Goal: Check status

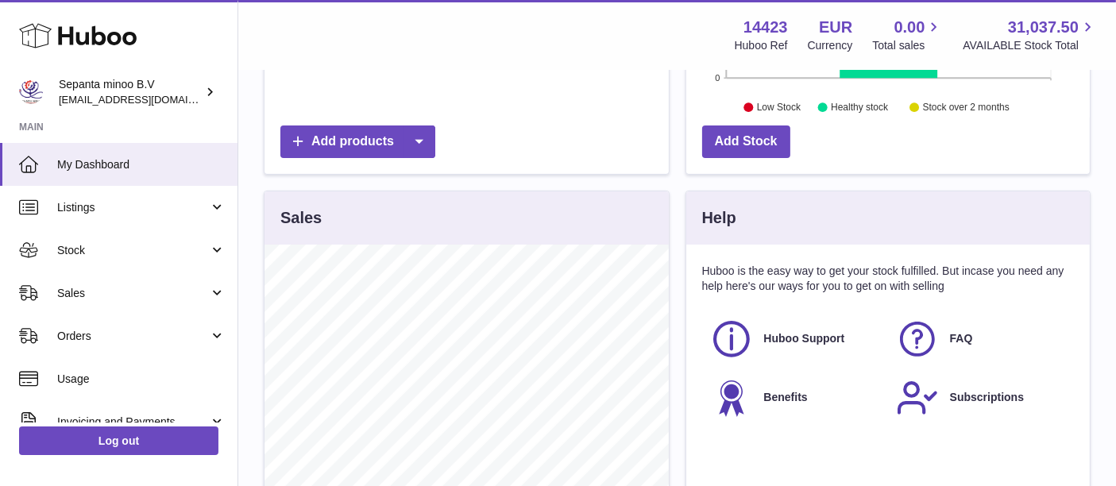
scroll to position [467, 0]
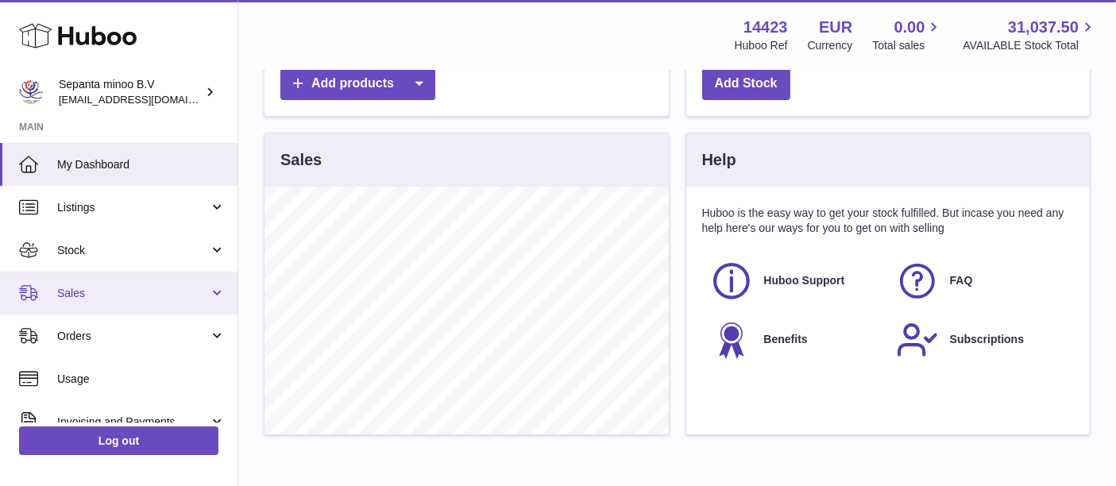
click at [95, 289] on span "Sales" at bounding box center [133, 293] width 152 height 15
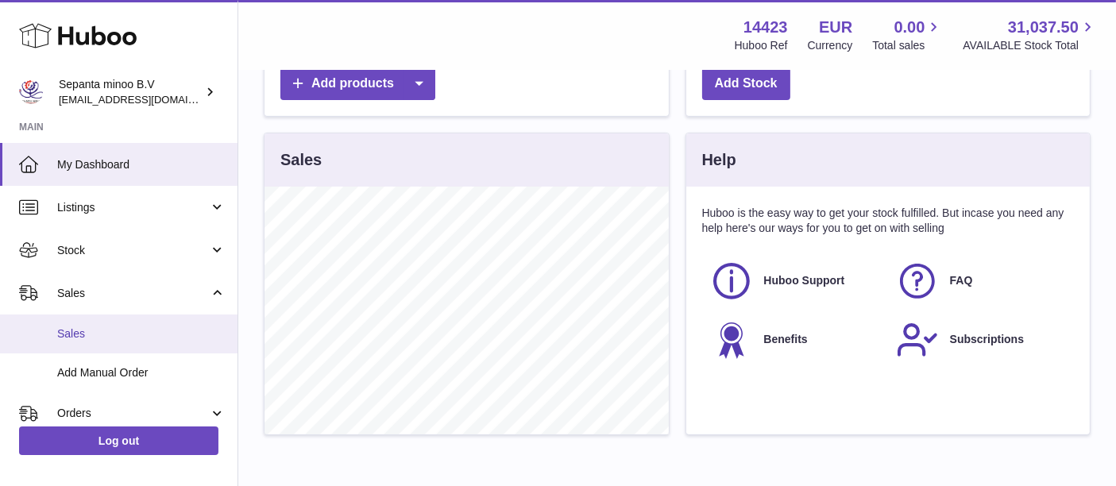
click at [117, 330] on span "Sales" at bounding box center [141, 334] width 168 height 15
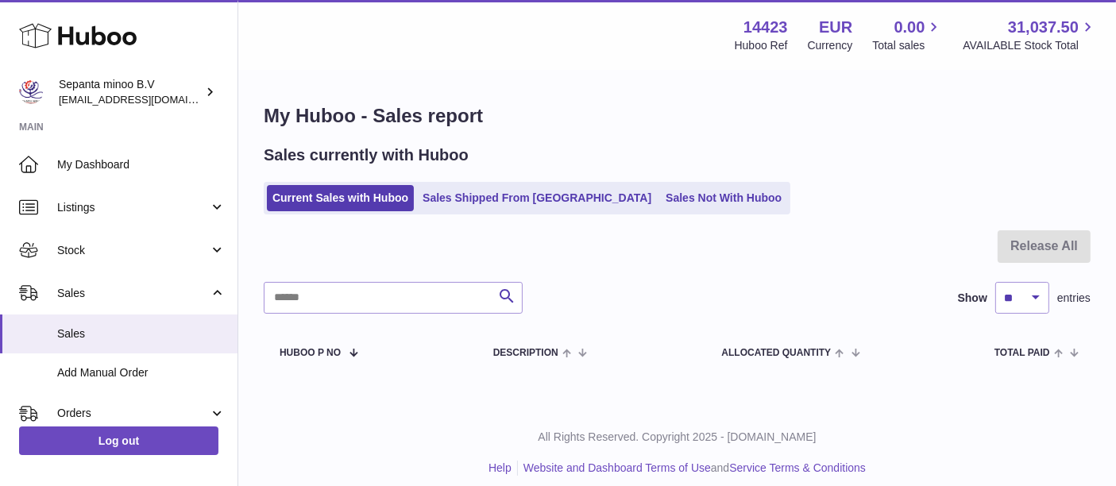
scroll to position [12, 0]
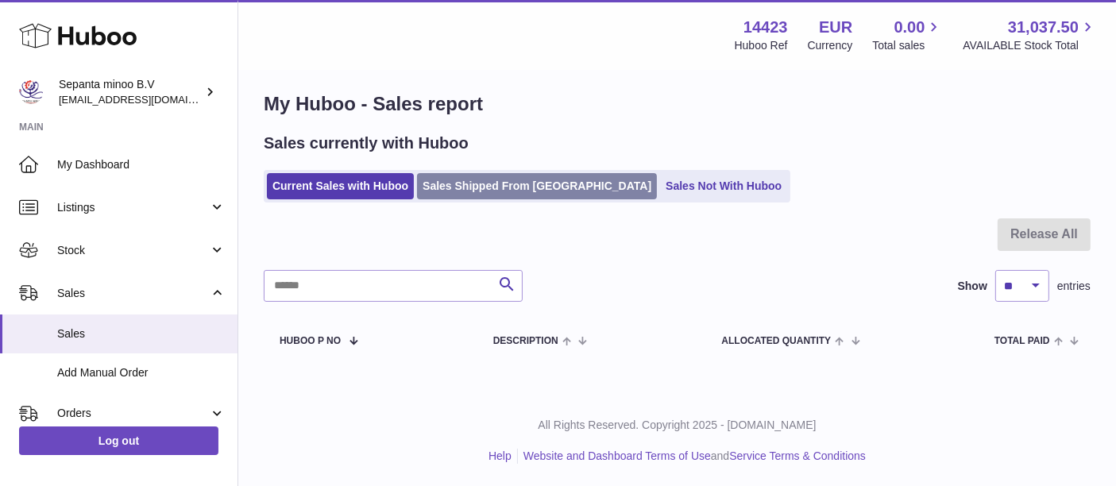
click at [522, 184] on link "Sales Shipped From Huboo" at bounding box center [537, 186] width 240 height 26
